Goal: Check status: Check status

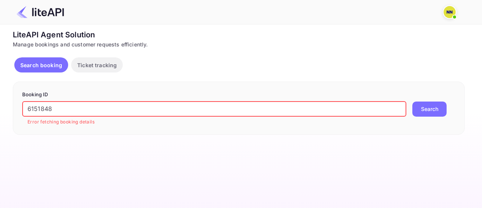
click at [240, 104] on input "6151848" at bounding box center [214, 108] width 384 height 15
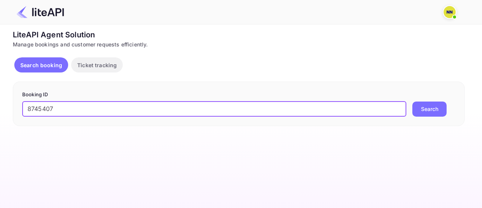
type input "8745407"
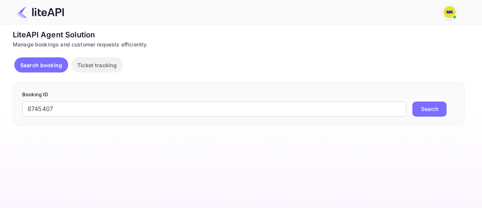
click at [421, 108] on button "Search" at bounding box center [429, 108] width 34 height 15
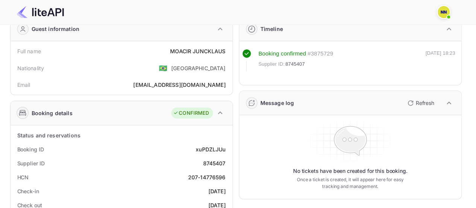
scroll to position [113, 0]
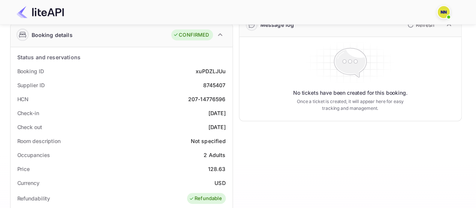
click at [211, 98] on div "207-14776596" at bounding box center [207, 99] width 38 height 8
copy div "207-14776596"
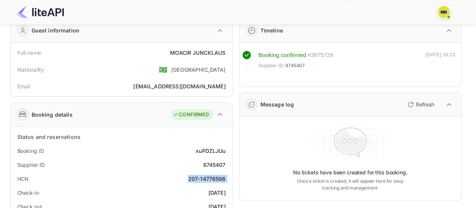
scroll to position [0, 0]
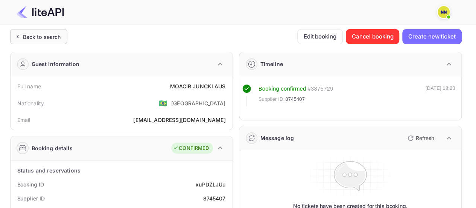
click at [40, 33] on div "Back to search" at bounding box center [42, 37] width 38 height 8
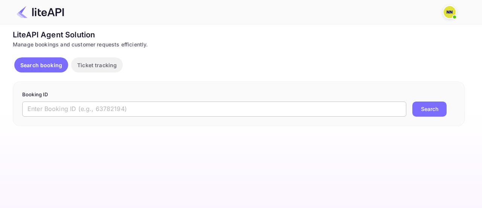
click at [194, 107] on input "text" at bounding box center [214, 108] width 384 height 15
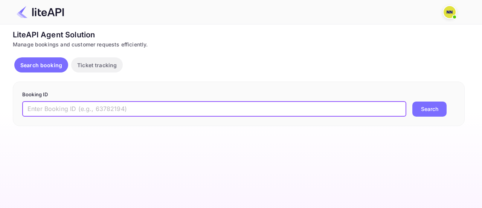
paste input "8751437"
type input "8751437"
click at [425, 107] on button "Search" at bounding box center [429, 108] width 34 height 15
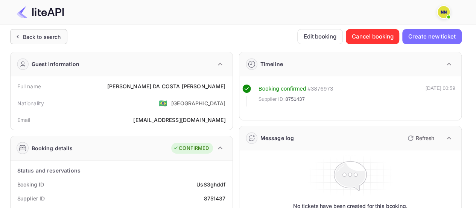
click at [32, 39] on div "Back to search" at bounding box center [42, 37] width 38 height 8
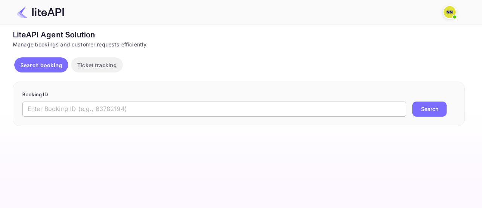
click at [336, 105] on input "text" at bounding box center [214, 108] width 384 height 15
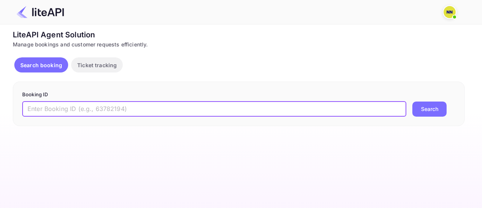
click at [336, 105] on input "text" at bounding box center [214, 108] width 384 height 15
paste input "6819219"
type input "6819219"
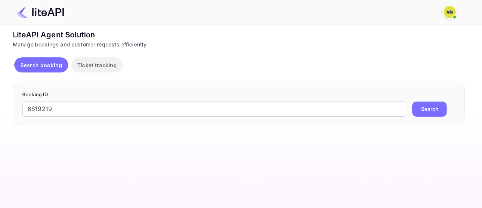
click at [423, 102] on button "Search" at bounding box center [429, 108] width 34 height 15
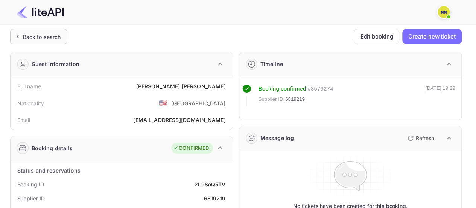
click at [51, 36] on div "Back to search" at bounding box center [42, 37] width 38 height 8
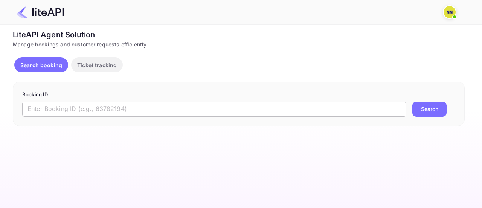
click at [322, 109] on input "text" at bounding box center [214, 108] width 384 height 15
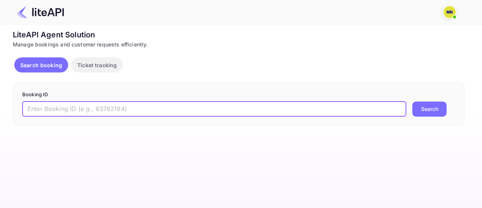
paste input "7603943"
type input "7603943"
click at [425, 110] on button "Search" at bounding box center [429, 108] width 34 height 15
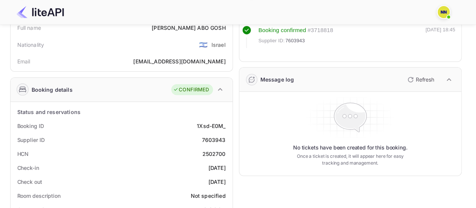
scroll to position [75, 0]
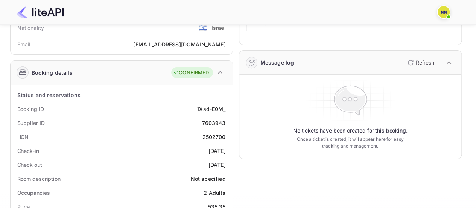
click at [215, 136] on div "2502700" at bounding box center [213, 137] width 23 height 8
copy div "2502700"
